Goal: Download file/media

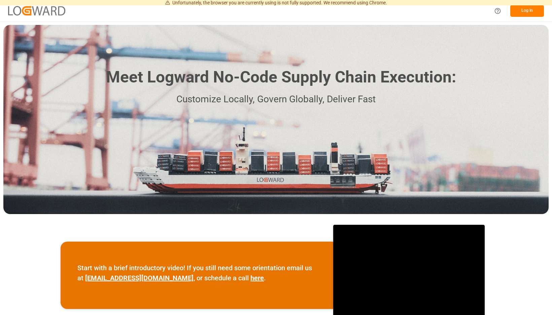
click at [522, 11] on button "Log In" at bounding box center [527, 11] width 34 height 12
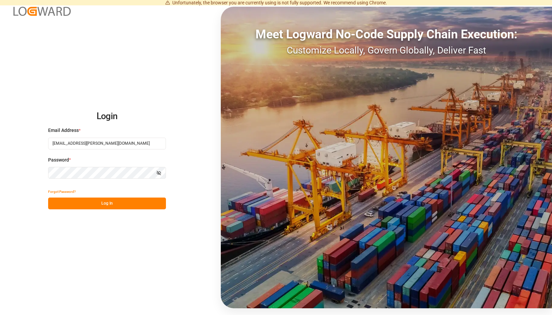
click at [157, 202] on button "Log In" at bounding box center [107, 204] width 118 height 12
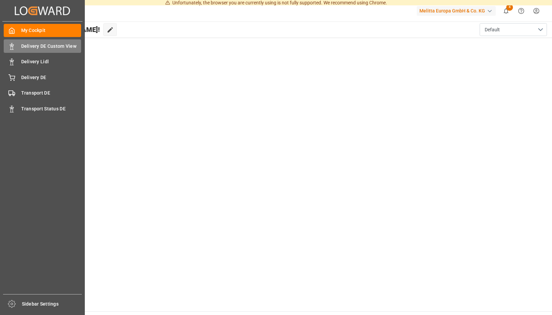
click at [17, 46] on div "Delivery DE Custom View Delivery DE Custom View" at bounding box center [42, 45] width 77 height 13
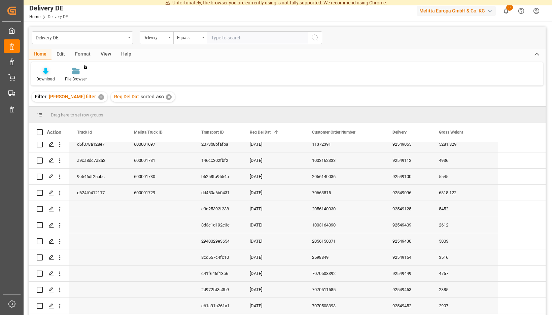
click at [48, 74] on icon at bounding box center [46, 71] width 6 height 7
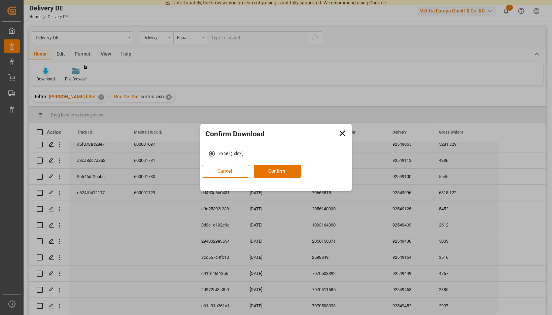
scroll to position [92, 0]
click at [283, 171] on button "Confirm" at bounding box center [277, 171] width 47 height 13
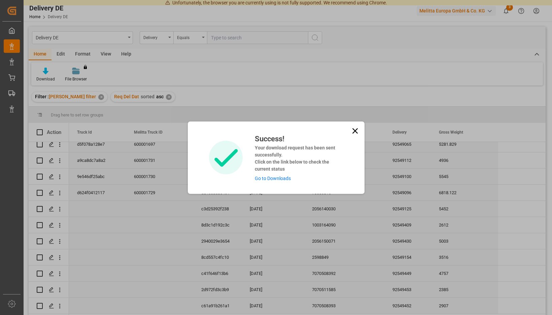
click at [281, 179] on link "Go to Downloads" at bounding box center [273, 178] width 36 height 5
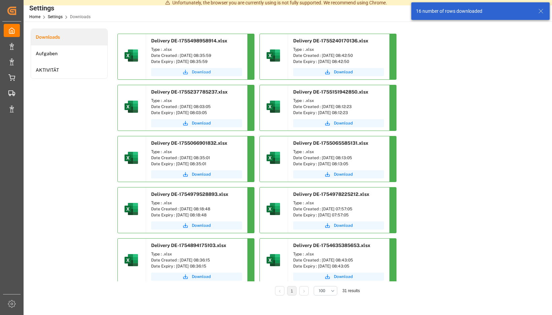
click at [211, 72] on span "Download" at bounding box center [201, 72] width 19 height 6
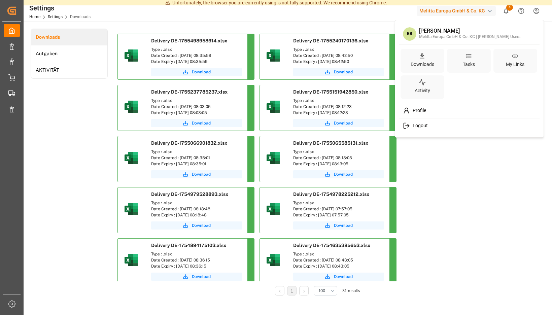
click at [418, 127] on span "Logout" at bounding box center [419, 126] width 18 height 6
